Goal: Task Accomplishment & Management: Use online tool/utility

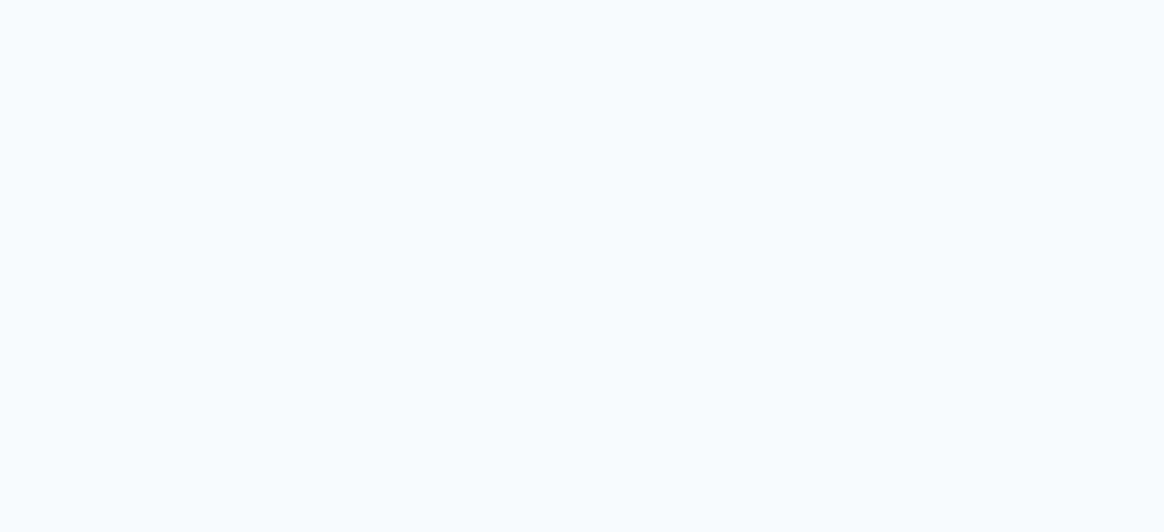
select select "service"
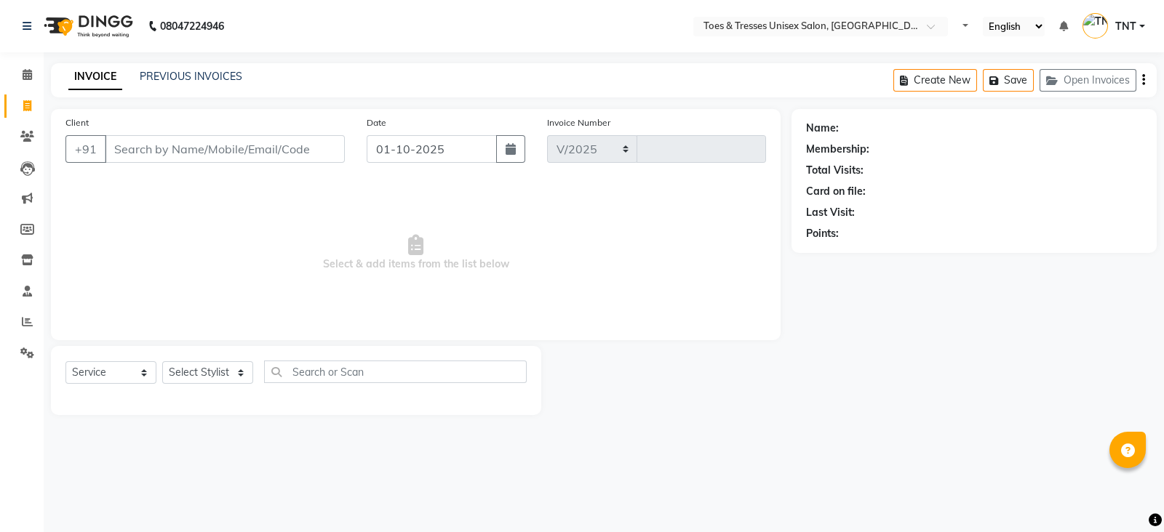
select select "3950"
type input "1786"
click at [149, 154] on input "Client" at bounding box center [225, 149] width 240 height 28
click at [148, 151] on input "Client" at bounding box center [225, 149] width 240 height 28
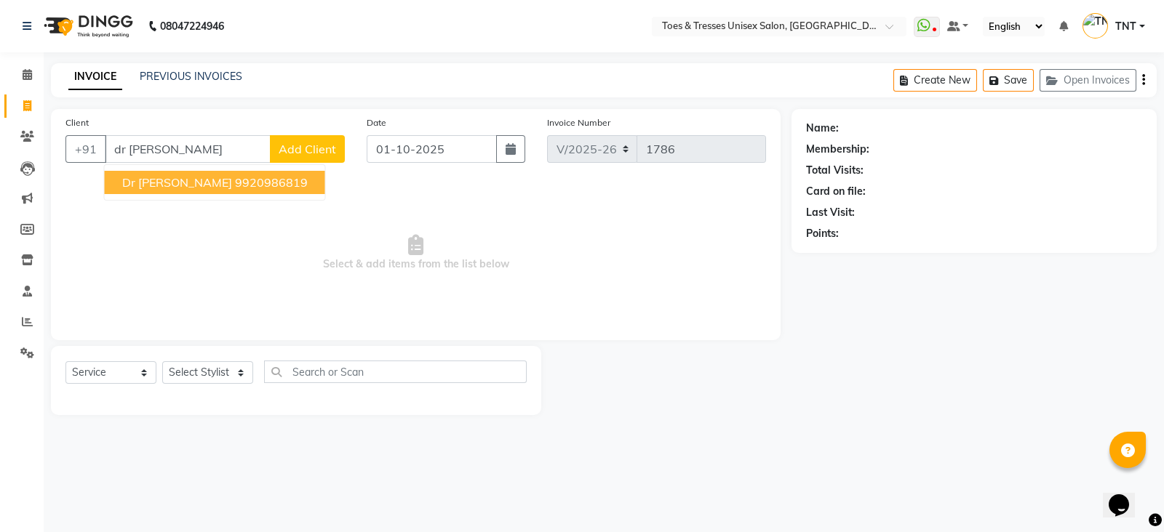
click at [159, 180] on span "Dr [PERSON_NAME]" at bounding box center [177, 182] width 110 height 15
type input "9920986819"
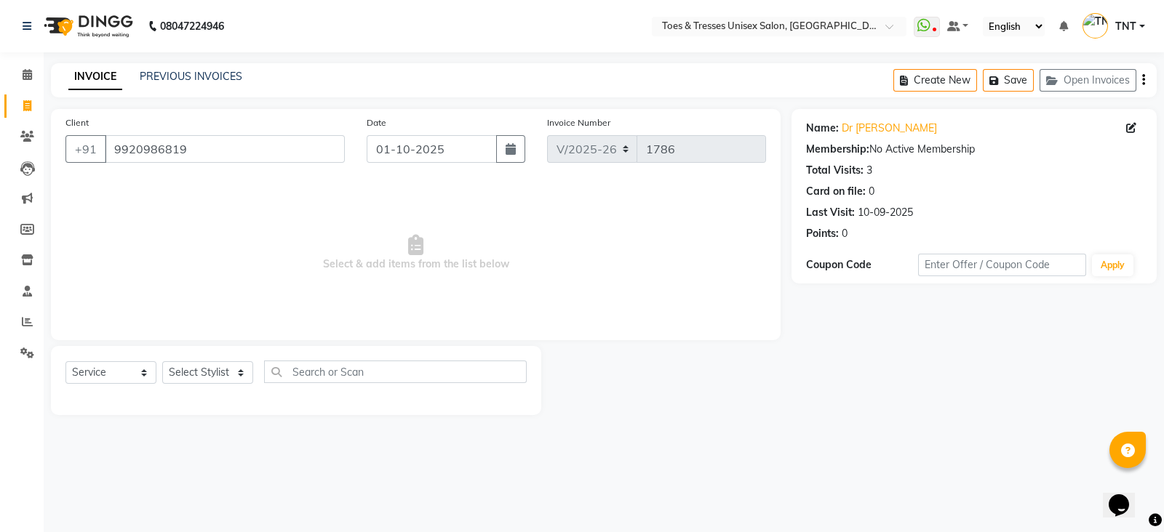
click at [211, 354] on div "Select Service Product Membership Package Voucher Prepaid Gift Card Select Styl…" at bounding box center [296, 380] width 490 height 69
click at [206, 367] on select "Select Stylist [PERSON_NAME] [PERSON_NAME] [PERSON_NAME] [PERSON_NAME] Nisha Pa…" at bounding box center [207, 372] width 91 height 23
click at [162, 362] on select "Select Stylist [PERSON_NAME] [PERSON_NAME] [PERSON_NAME] [PERSON_NAME] Nisha Pa…" at bounding box center [207, 372] width 91 height 23
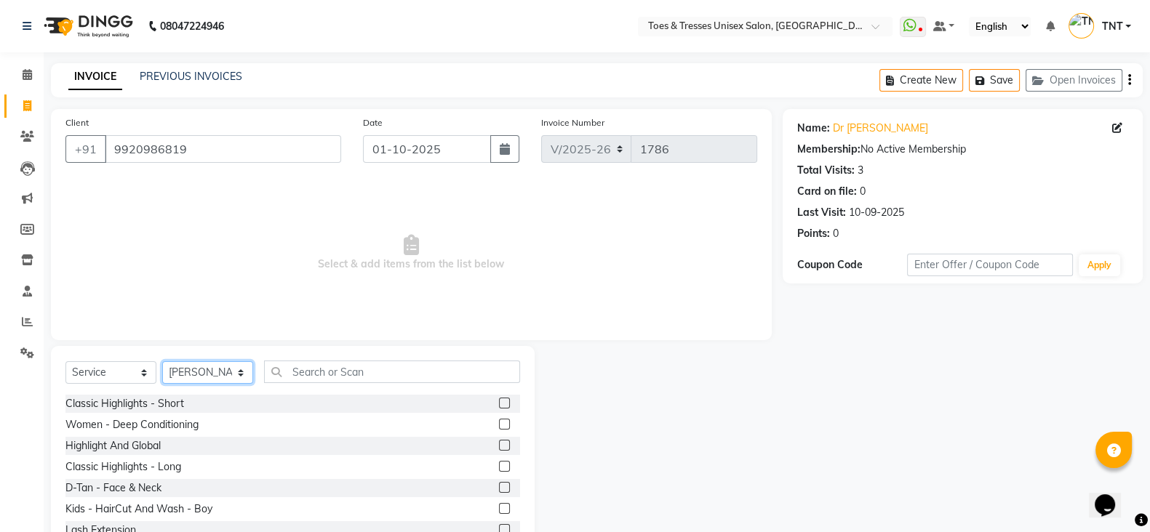
click at [188, 375] on select "Select Stylist [PERSON_NAME] [PERSON_NAME] [PERSON_NAME] [PERSON_NAME] Nisha Pa…" at bounding box center [207, 372] width 91 height 23
select select "19967"
click at [162, 362] on select "Select Stylist [PERSON_NAME] [PERSON_NAME] [PERSON_NAME] [PERSON_NAME] Nisha Pa…" at bounding box center [207, 372] width 91 height 23
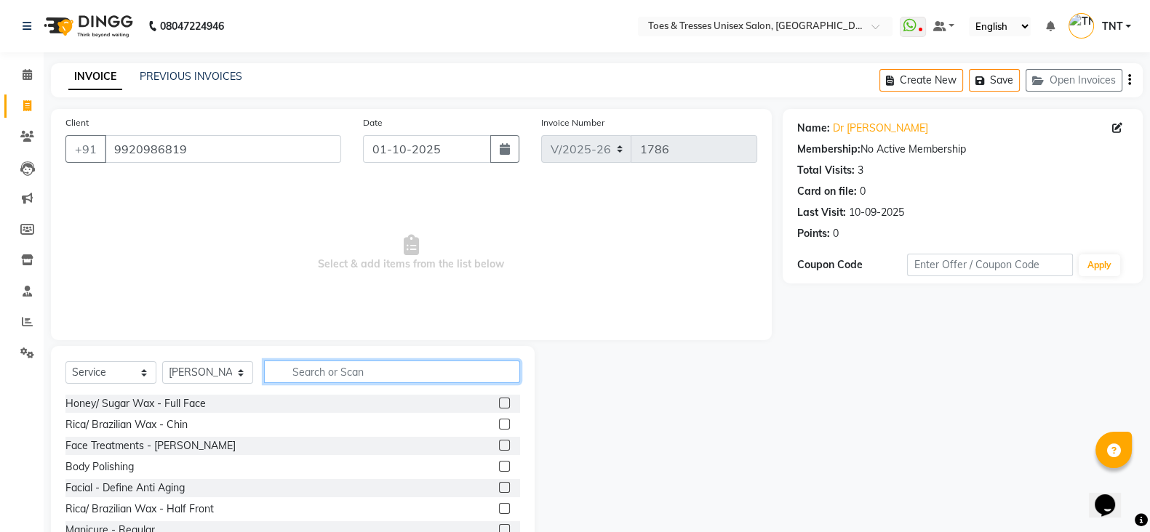
click at [352, 375] on input "text" at bounding box center [392, 372] width 256 height 23
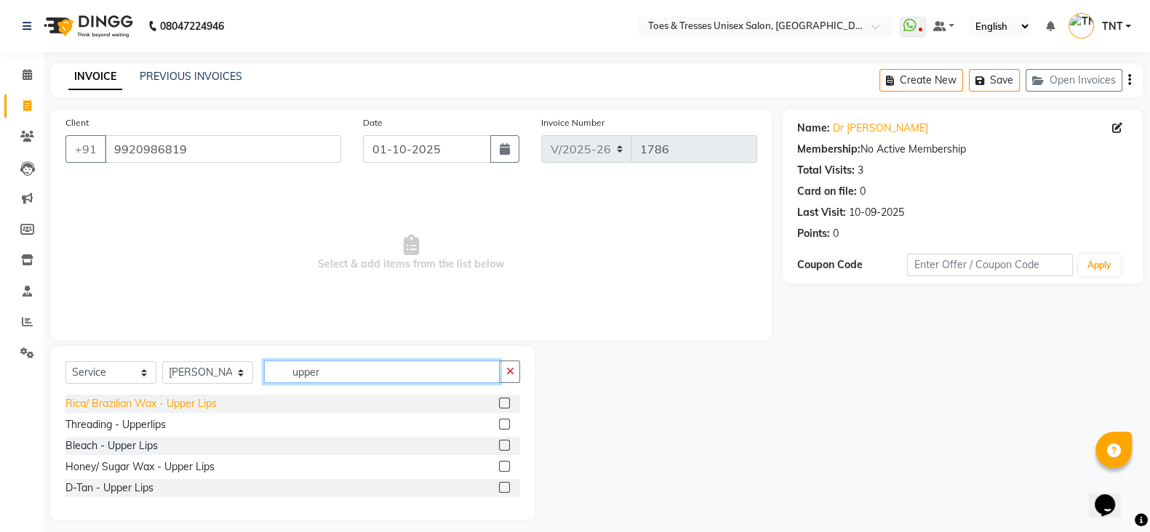
type input "upper"
click at [196, 405] on div "Rica/ Brazilian Wax - Upper Lips" at bounding box center [140, 403] width 151 height 15
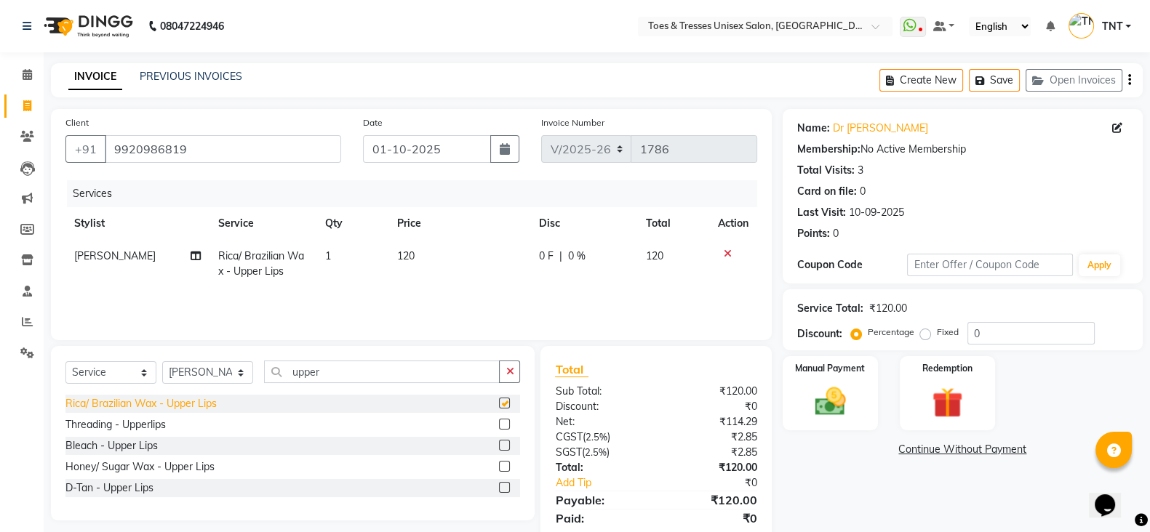
checkbox input "false"
click at [363, 364] on input "upper" at bounding box center [382, 372] width 236 height 23
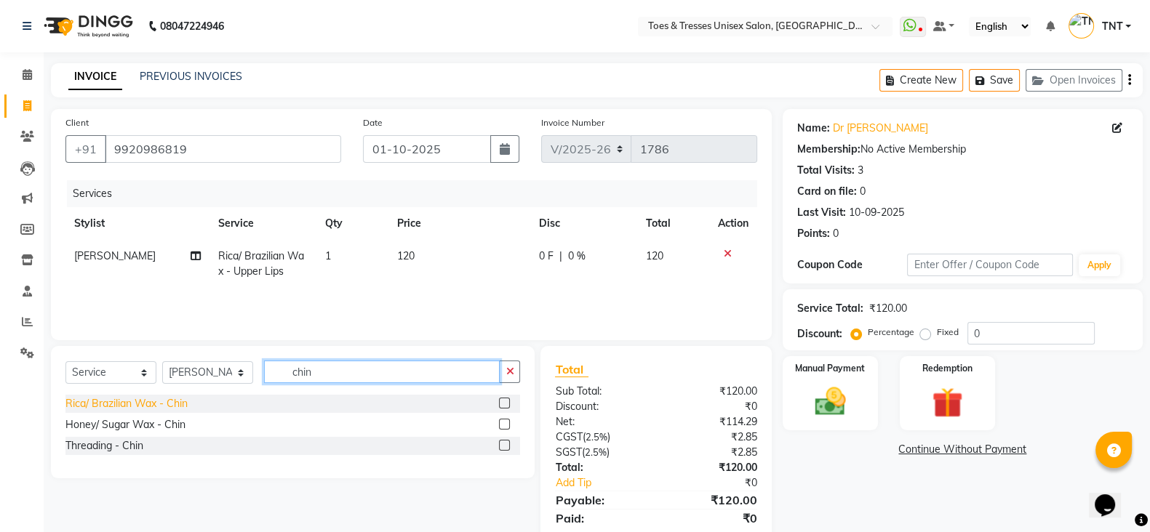
type input "chin"
click at [171, 401] on div "Rica/ Brazilian Wax - Chin" at bounding box center [126, 403] width 122 height 15
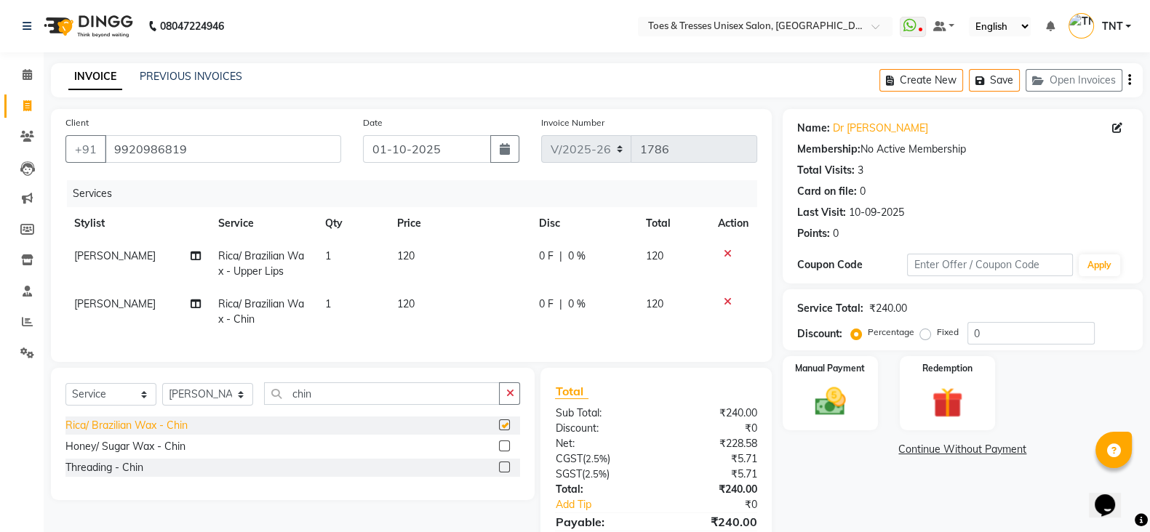
checkbox input "false"
click at [411, 295] on td "120" at bounding box center [459, 312] width 142 height 48
select select "19967"
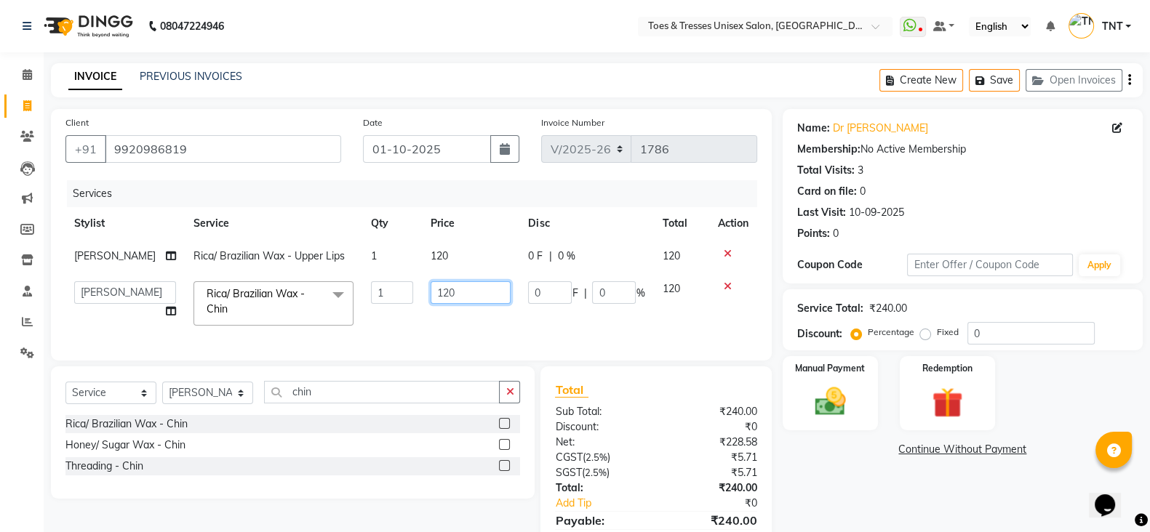
click at [439, 298] on input "120" at bounding box center [471, 292] width 80 height 23
type input "100"
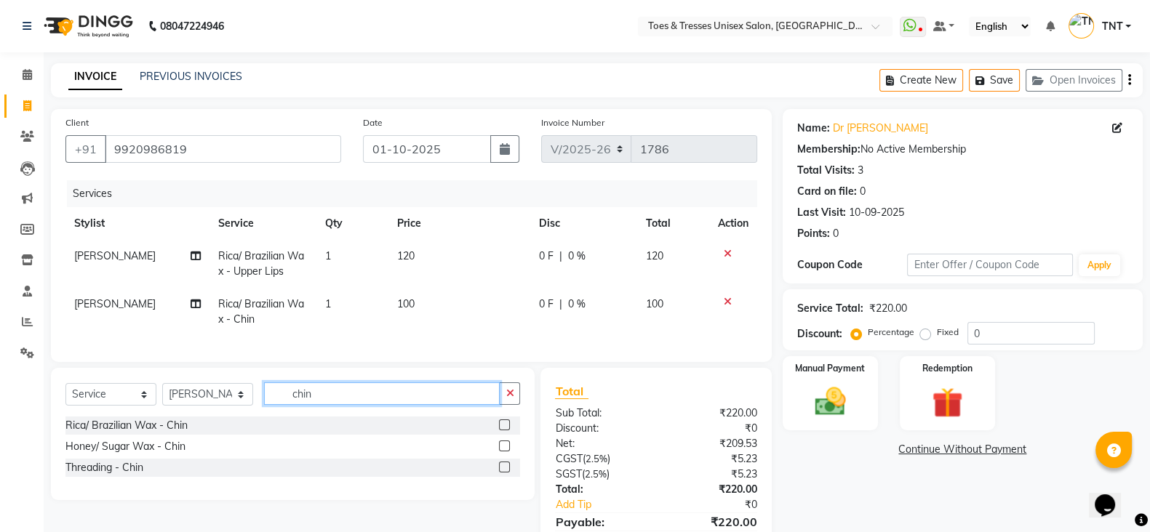
click at [351, 405] on input "chin" at bounding box center [382, 394] width 236 height 23
type input "eyebr"
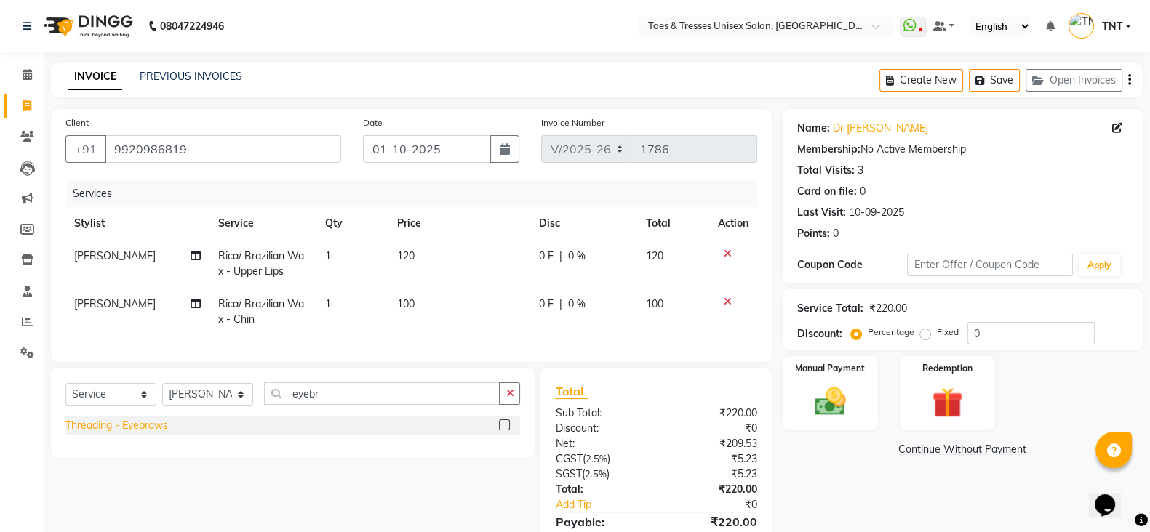
click at [150, 433] on div "Threading - Eyebrows" at bounding box center [116, 425] width 103 height 15
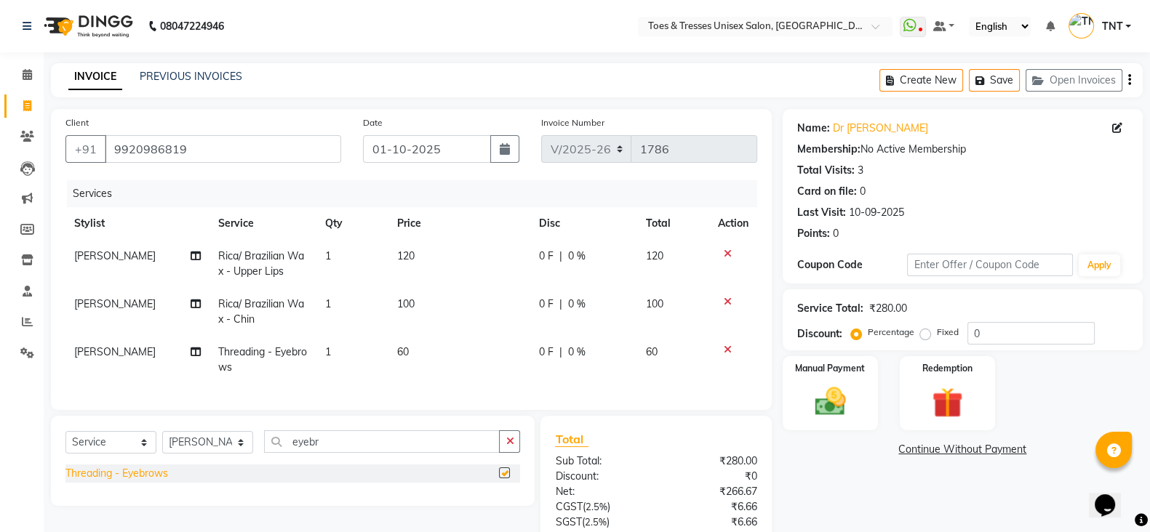
checkbox input "false"
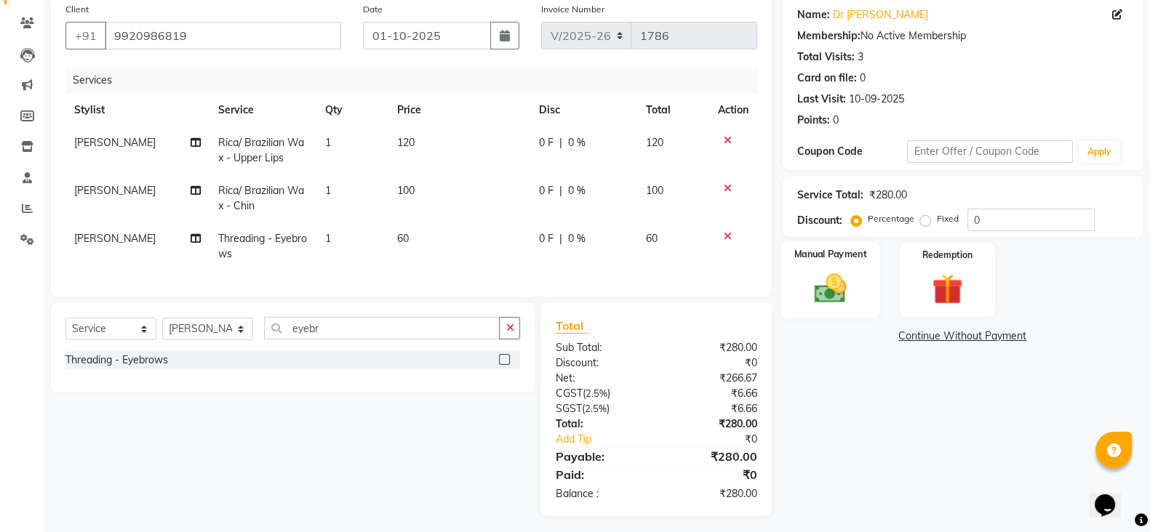
click at [800, 266] on div "Manual Payment" at bounding box center [830, 279] width 100 height 77
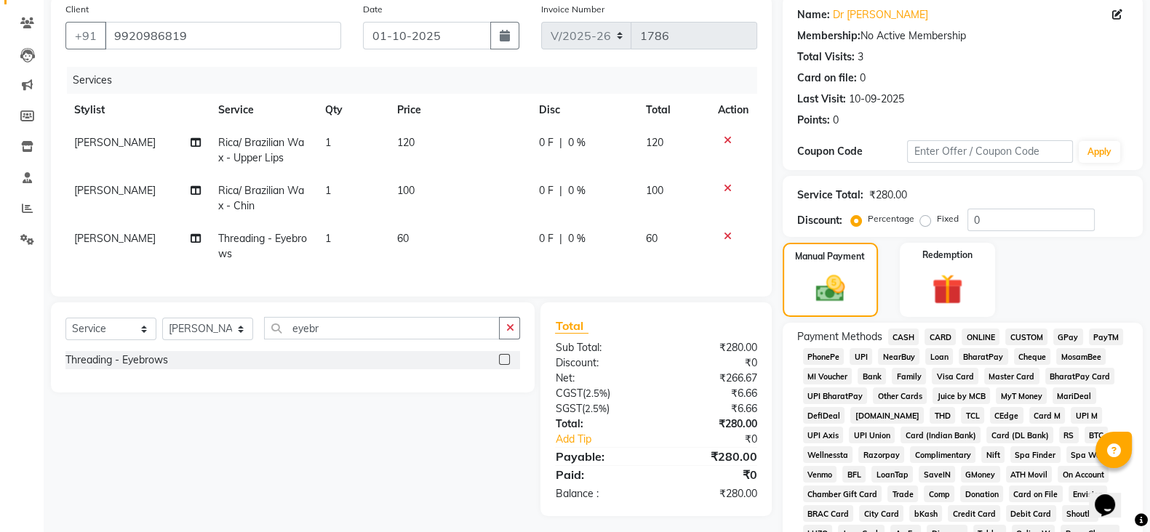
click at [1071, 336] on span "GPay" at bounding box center [1068, 337] width 30 height 17
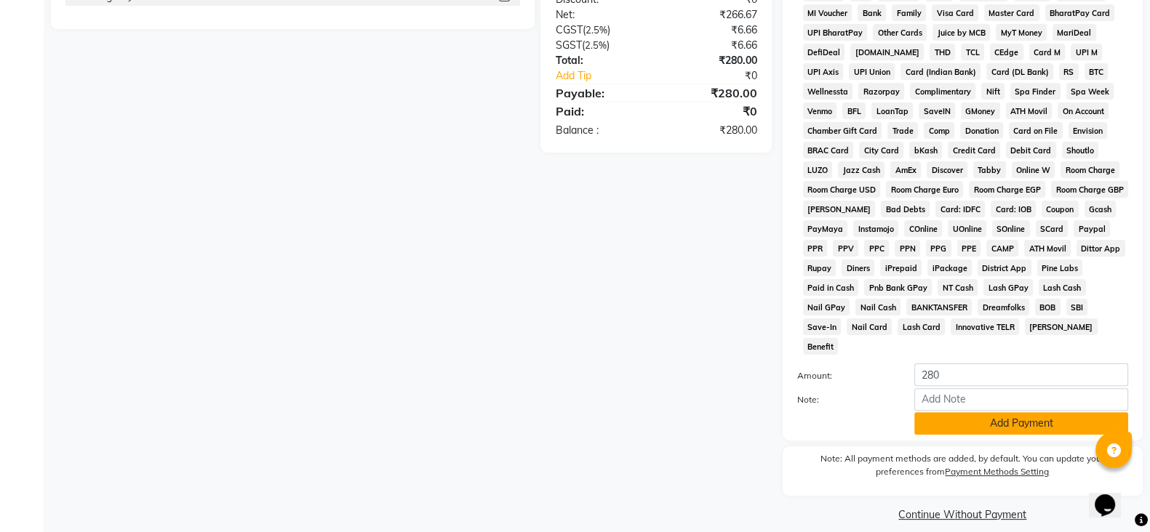
click at [1050, 415] on button "Add Payment" at bounding box center [1021, 423] width 214 height 23
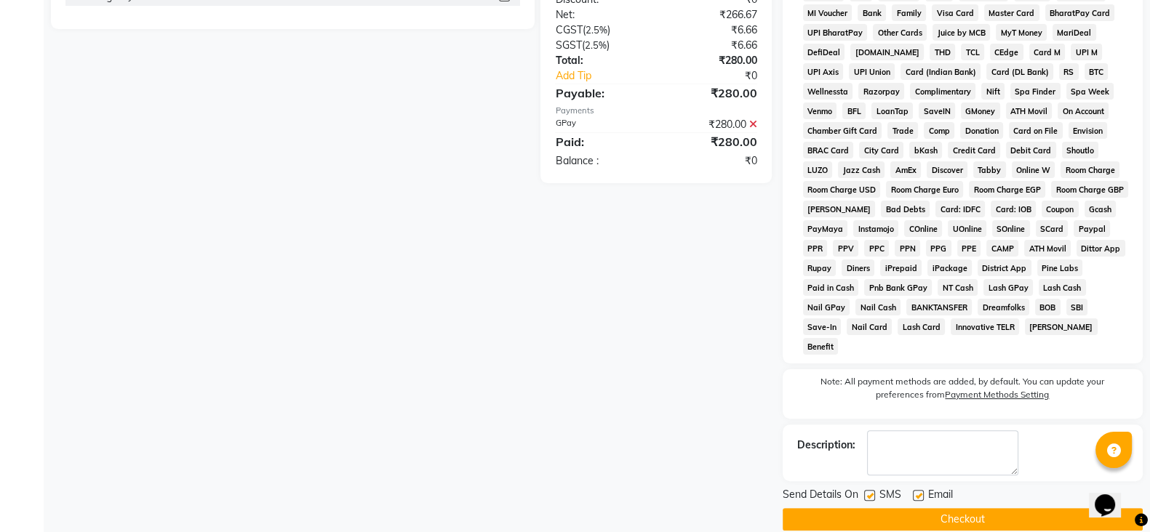
click at [976, 510] on button "Checkout" at bounding box center [963, 519] width 360 height 23
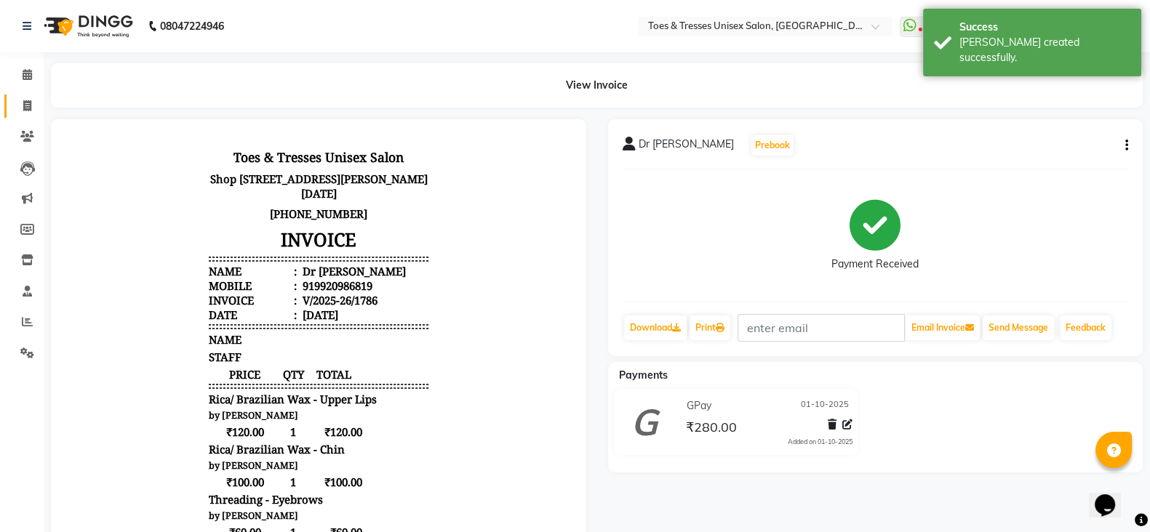
click at [20, 114] on link "Invoice" at bounding box center [21, 107] width 35 height 24
select select "service"
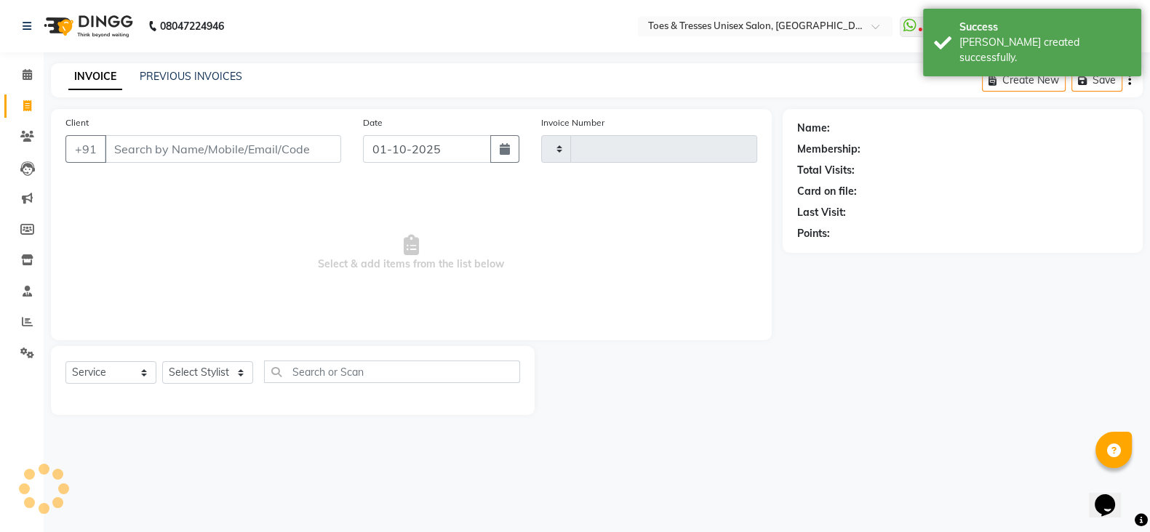
type input "1787"
select select "3950"
